Goal: Transaction & Acquisition: Purchase product/service

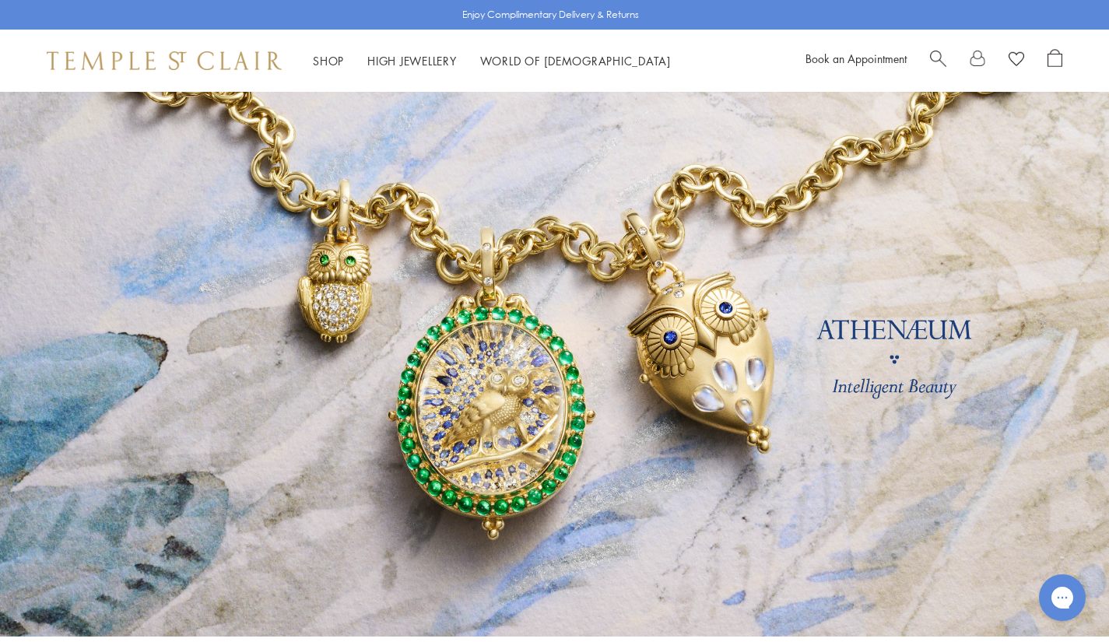
click at [936, 53] on span "Search" at bounding box center [938, 57] width 16 height 16
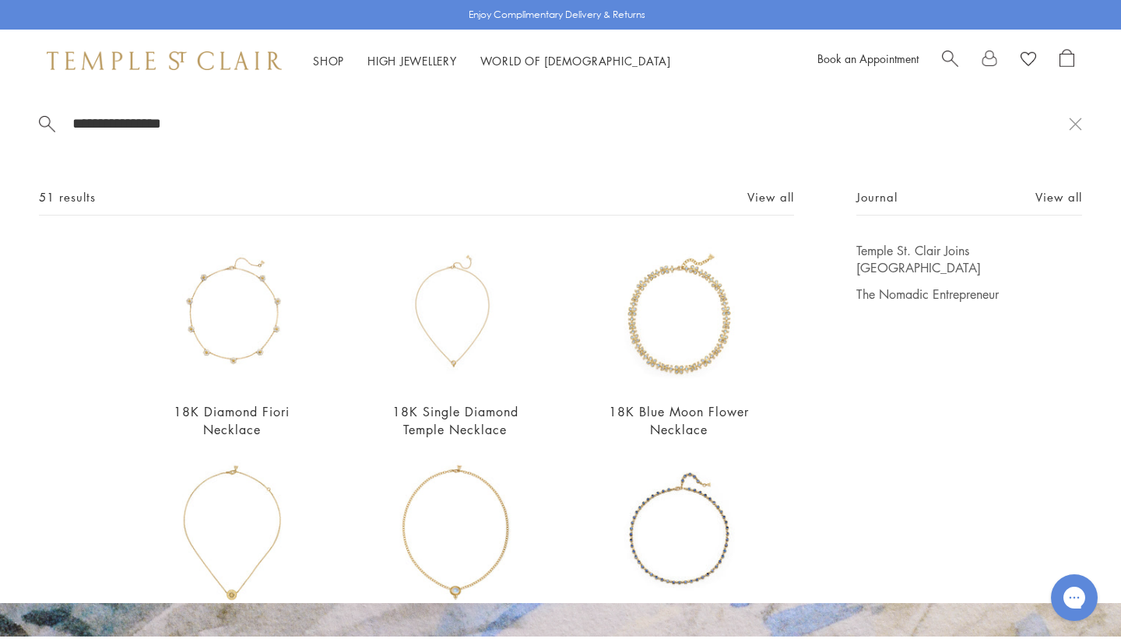
type input "**********"
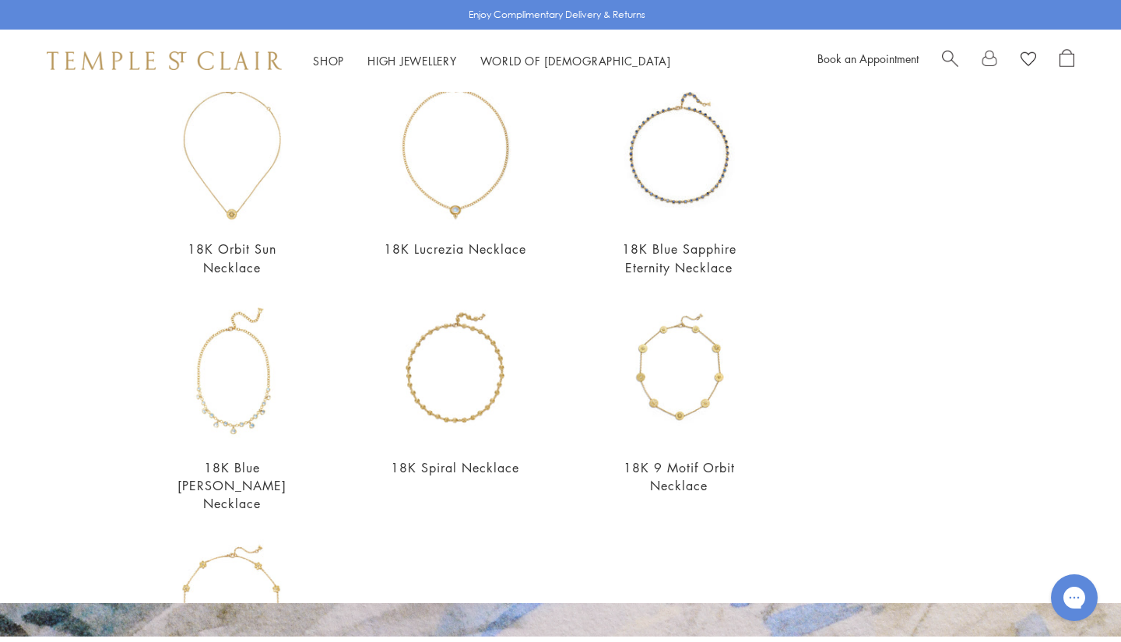
scroll to position [378, 0]
drag, startPoint x: 1089, startPoint y: 309, endPoint x: 1086, endPoint y: 425, distance: 116.0
click at [1086, 425] on div "**********" at bounding box center [560, 347] width 1121 height 511
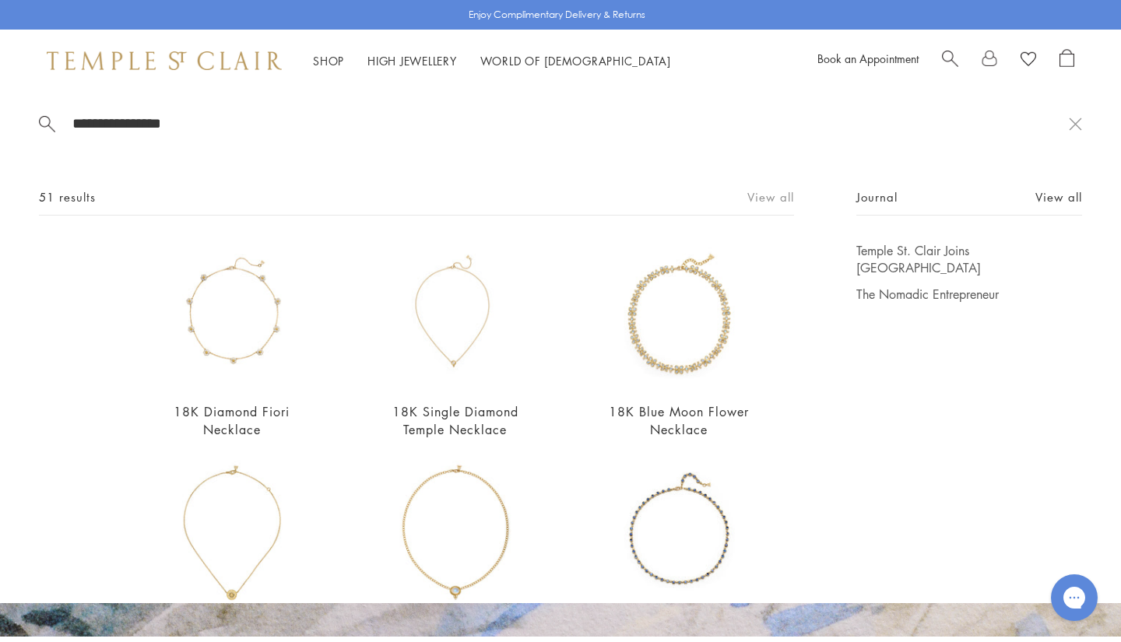
click at [764, 195] on link "View all" at bounding box center [770, 196] width 47 height 17
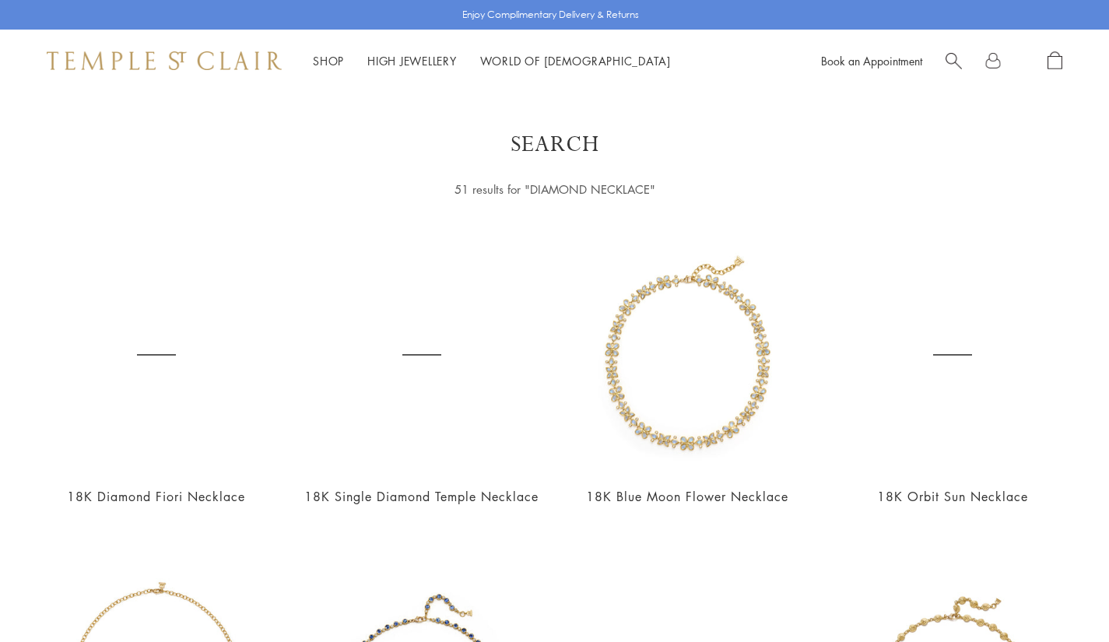
click at [954, 70] on div at bounding box center [1004, 60] width 117 height 19
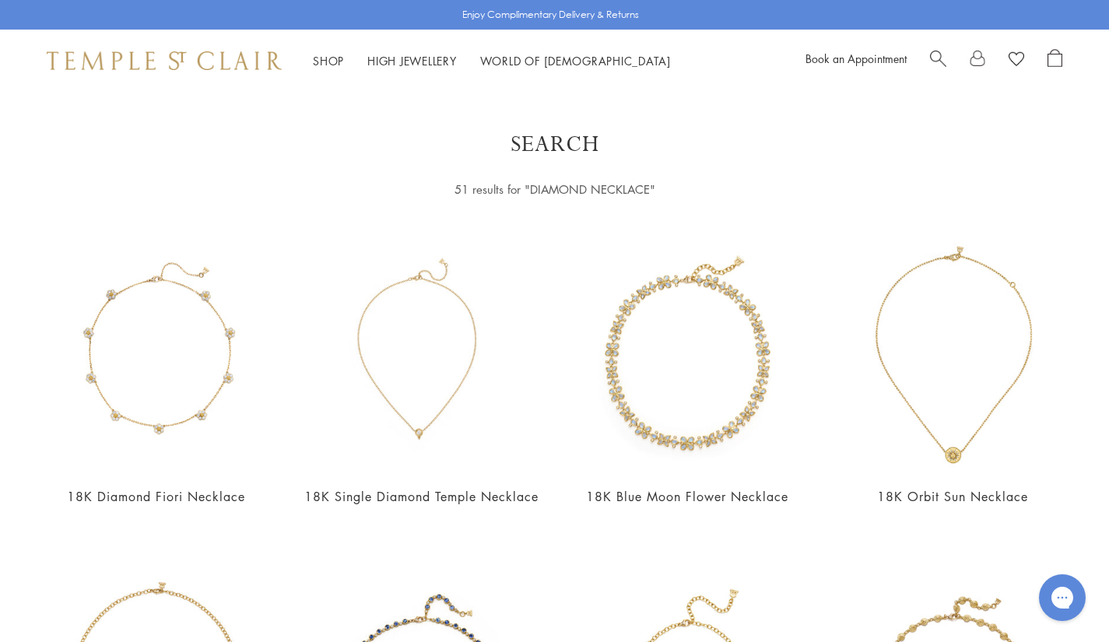
click at [936, 55] on span "Search" at bounding box center [938, 57] width 16 height 16
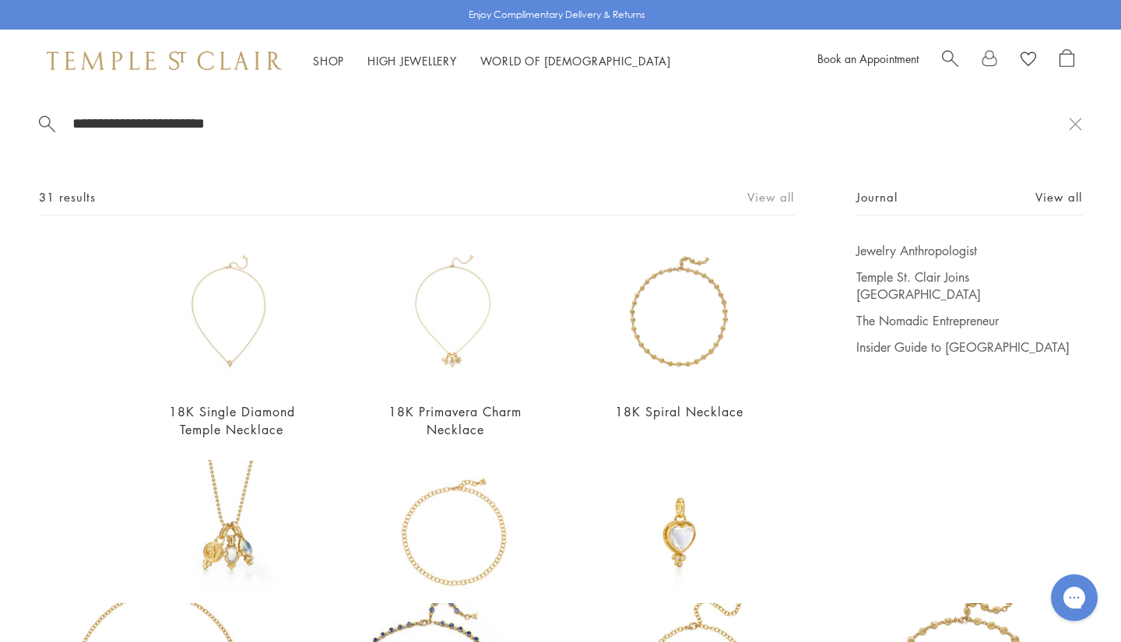
type input "**********"
click at [760, 206] on link "View all" at bounding box center [770, 196] width 47 height 17
click at [754, 210] on div "31 results View all" at bounding box center [416, 202] width 755 height 28
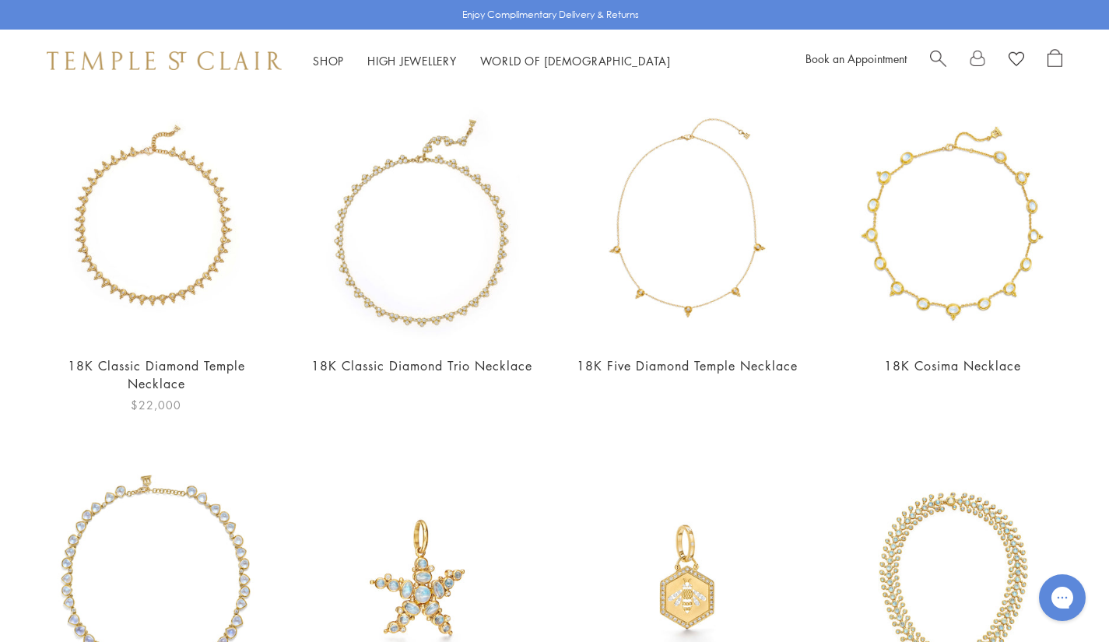
scroll to position [1868, 0]
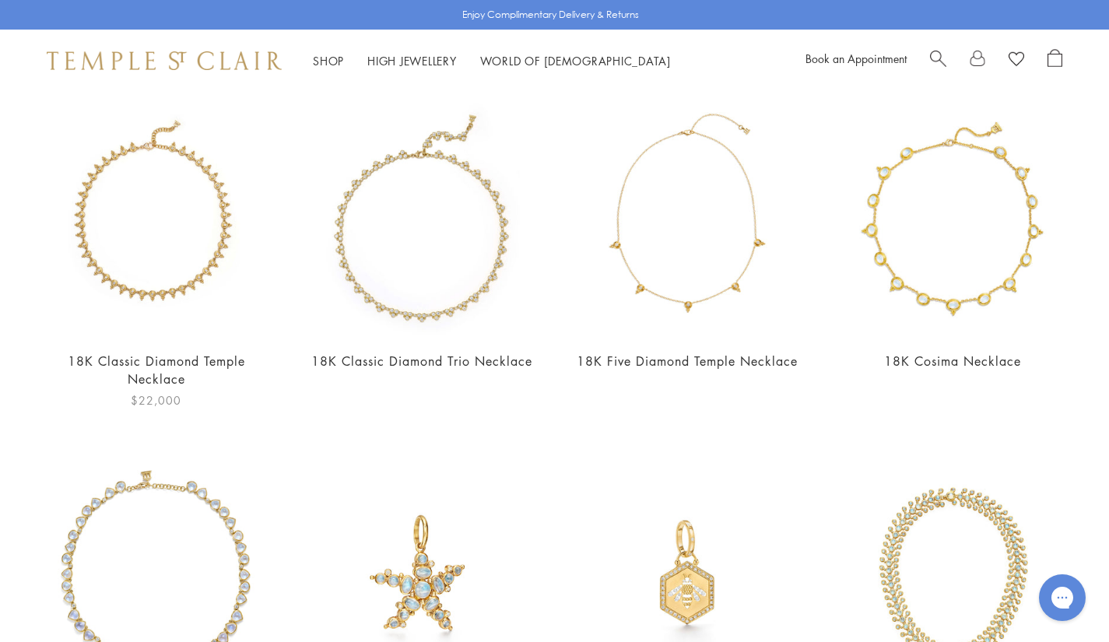
click at [148, 266] on img at bounding box center [156, 220] width 234 height 234
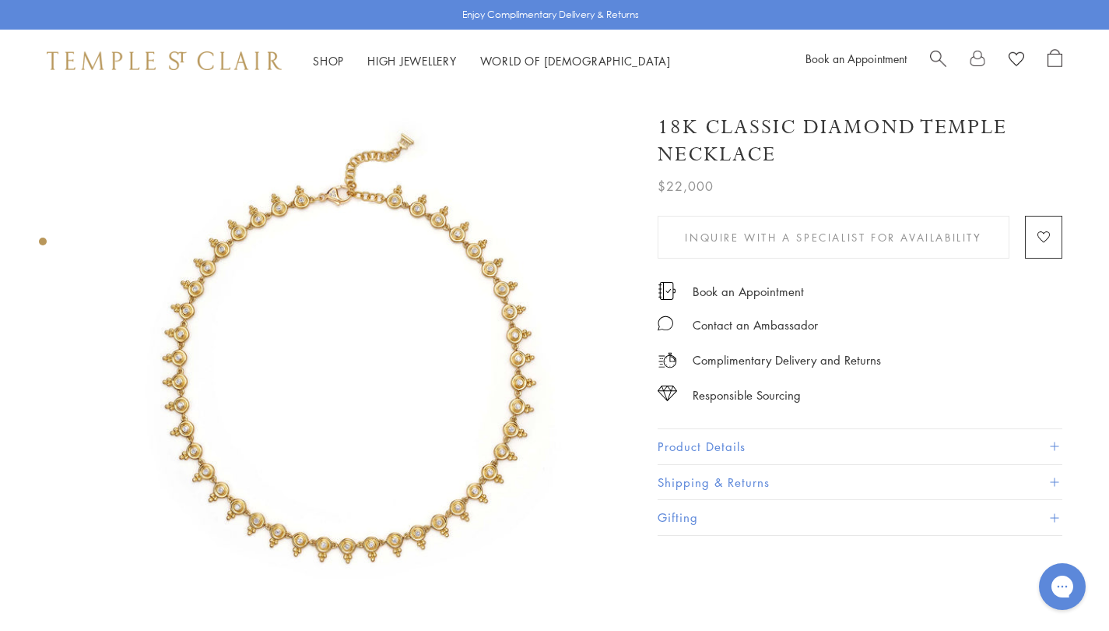
click at [754, 448] on button "Product Details" at bounding box center [860, 446] width 405 height 35
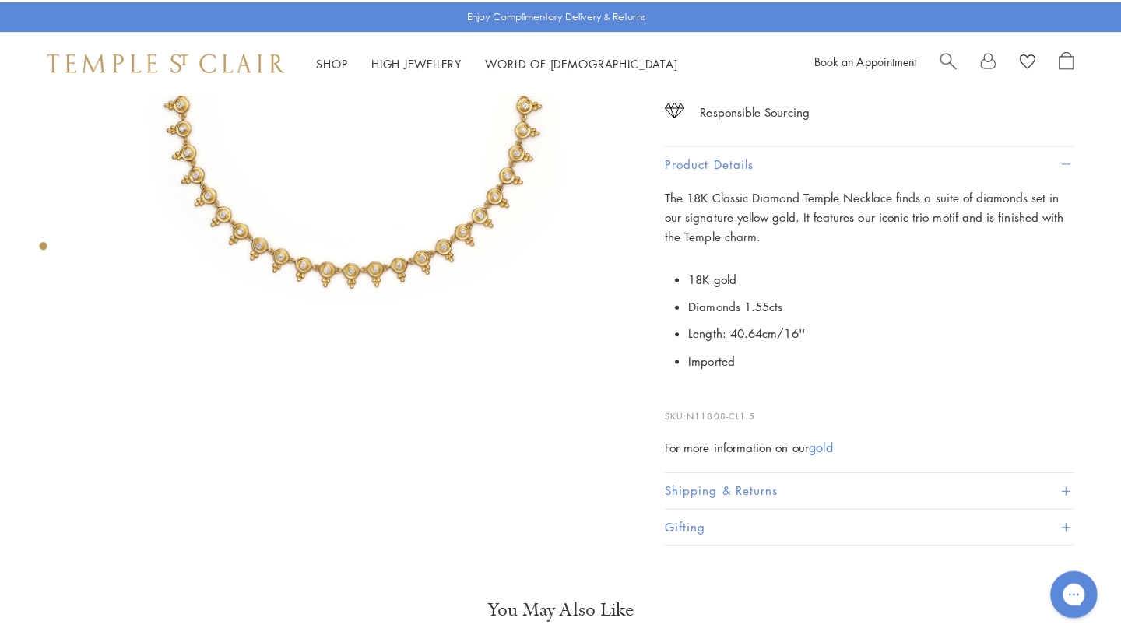
scroll to position [280, 0]
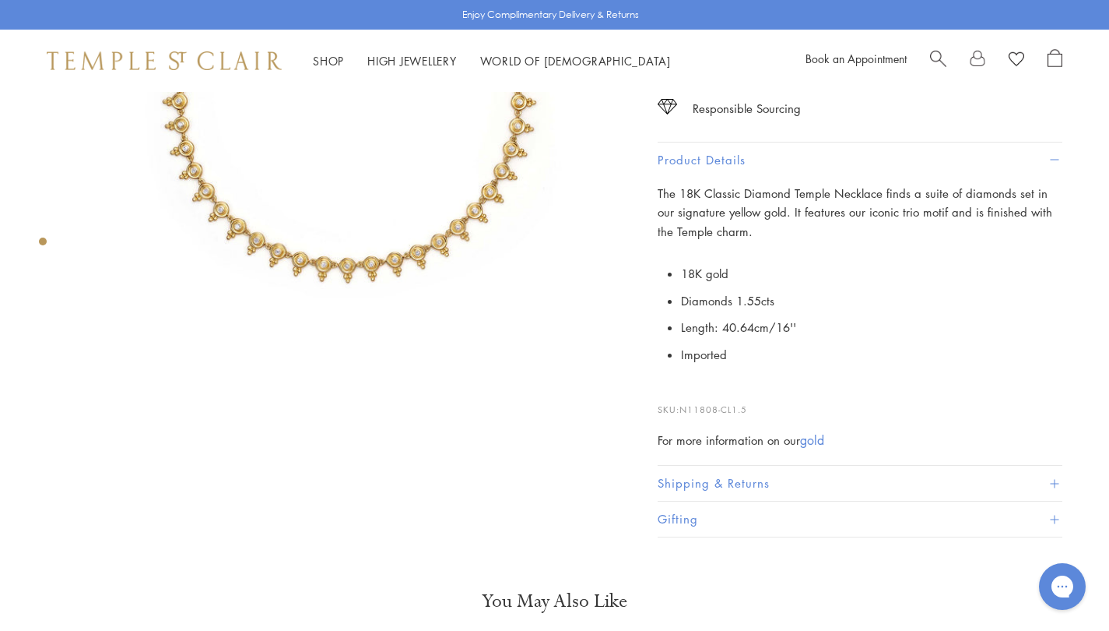
click at [101, 459] on div "SEE RECOMMENDED CHAIN PAIRINGS 18K Classic Diamond Temple Necklace $22,000 The …" at bounding box center [340, 173] width 681 height 722
click at [933, 58] on span "Search" at bounding box center [938, 57] width 16 height 16
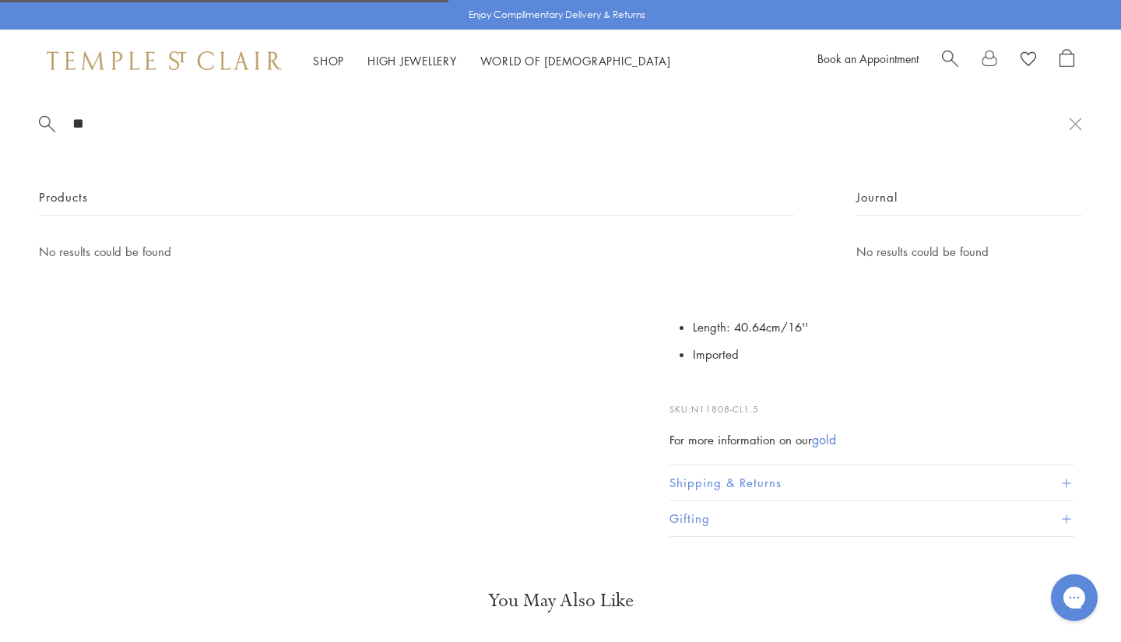
type input "*"
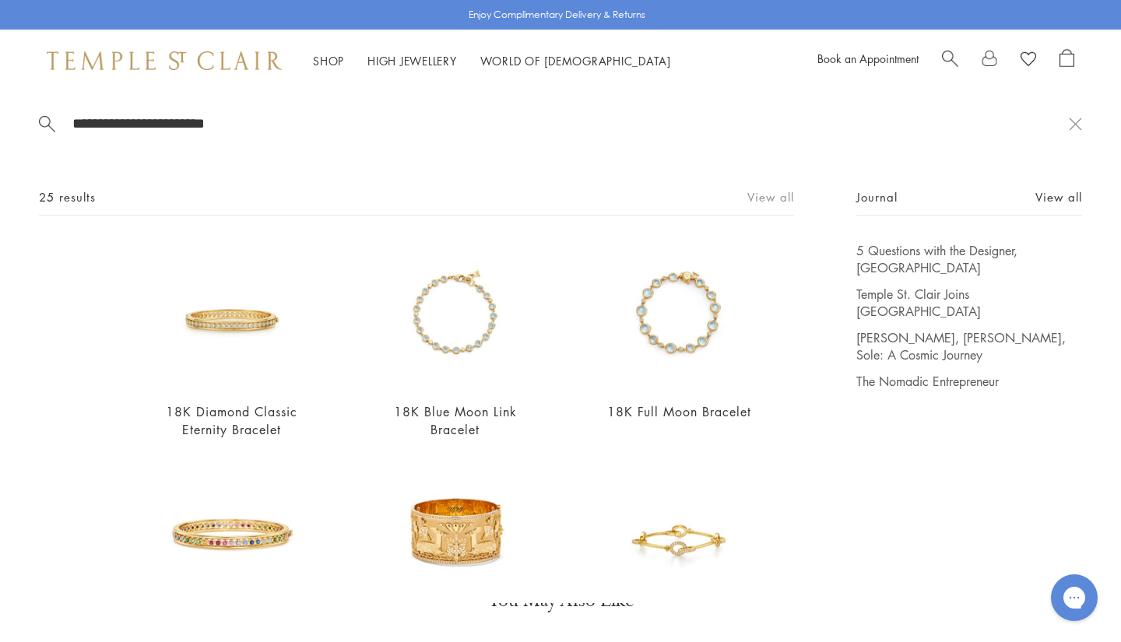
type input "**********"
click at [747, 194] on link "View all" at bounding box center [770, 196] width 47 height 17
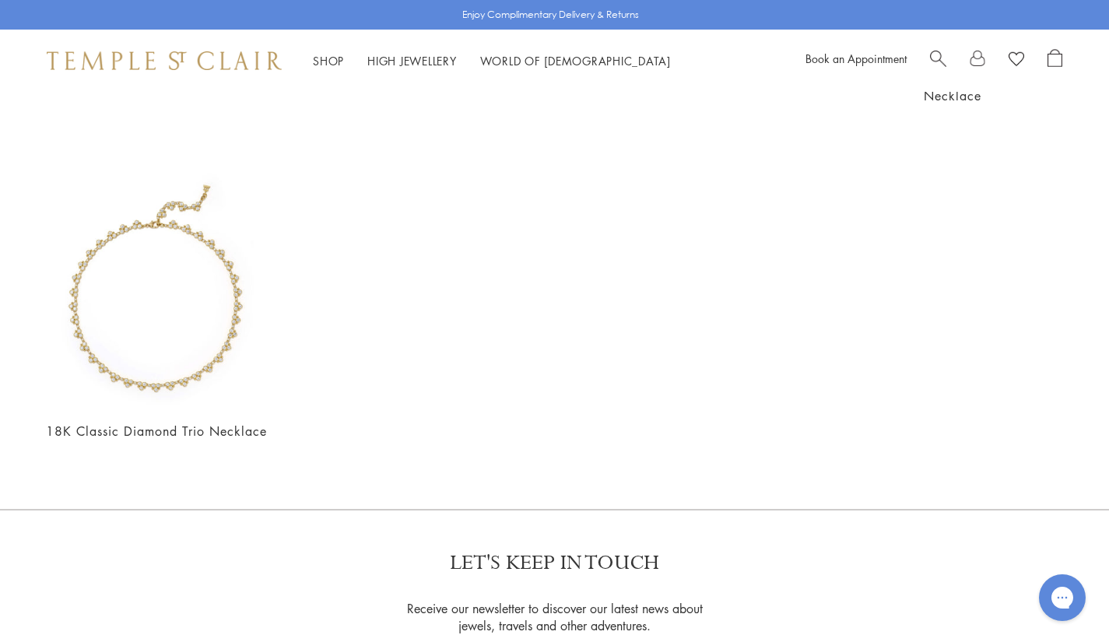
scroll to position [2148, 0]
